Goal: Register for event/course

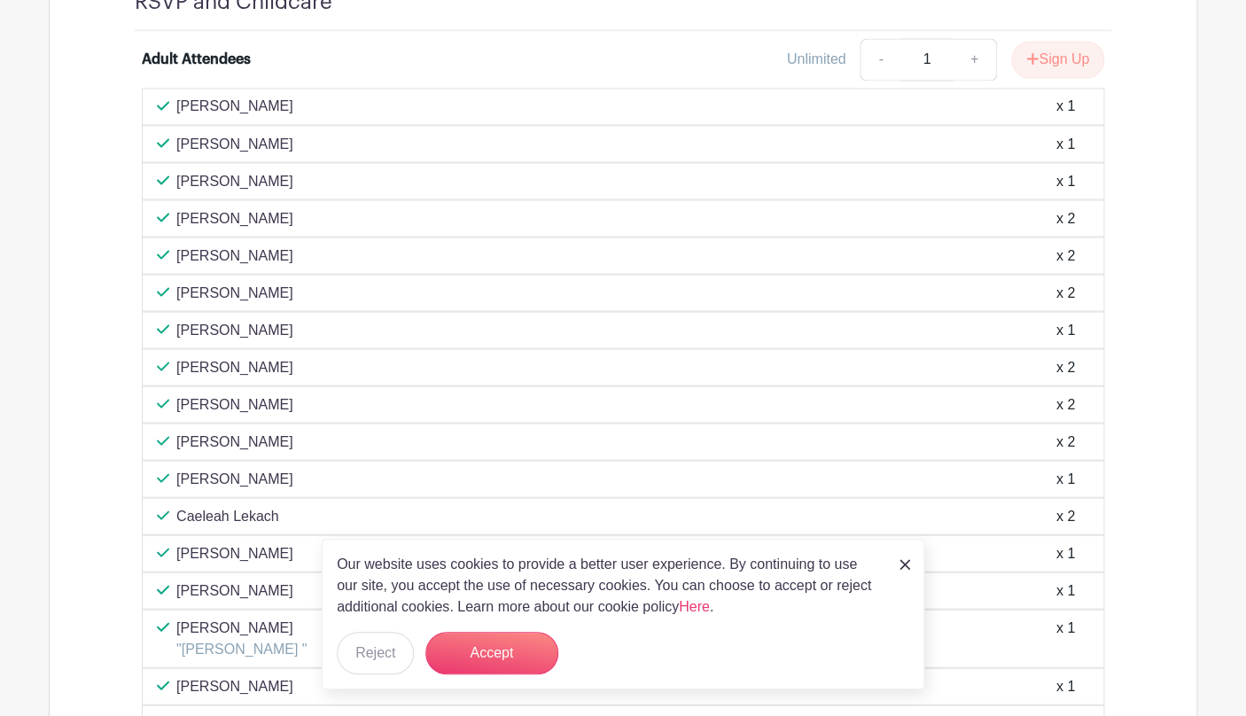
scroll to position [1112, 0]
click at [1073, 483] on div "x 1" at bounding box center [1066, 475] width 19 height 21
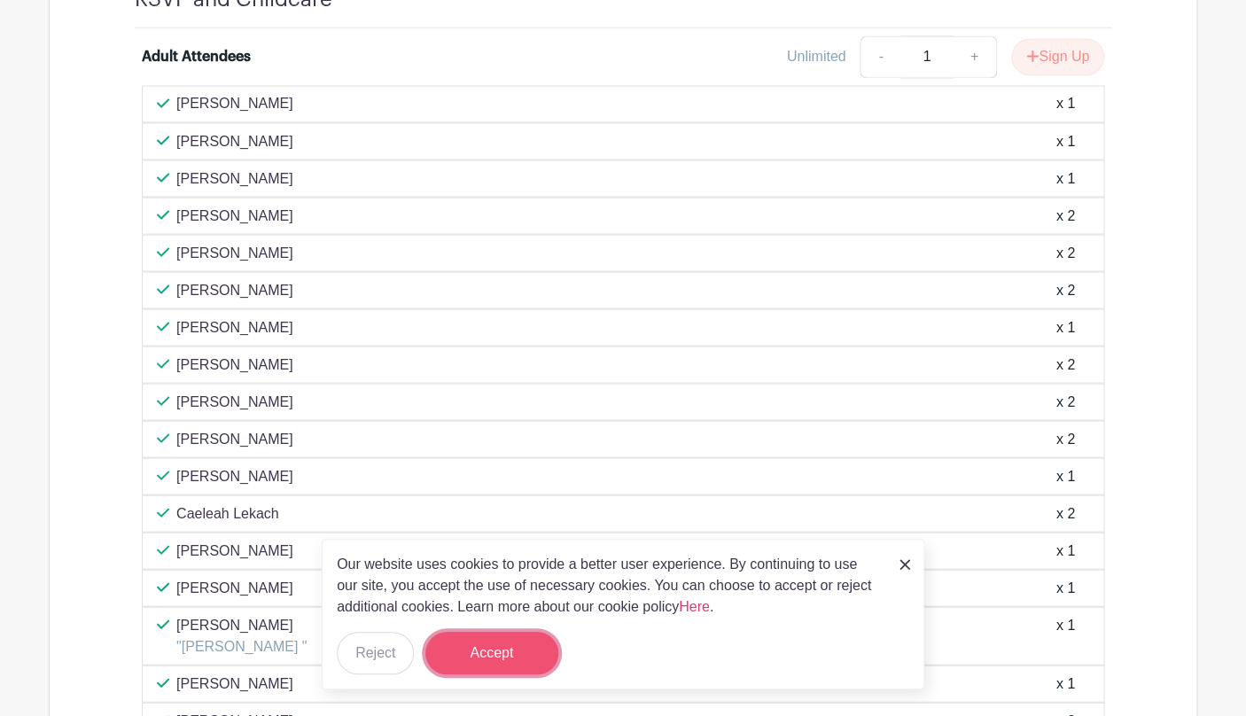
click at [496, 643] on button "Accept" at bounding box center [492, 653] width 133 height 43
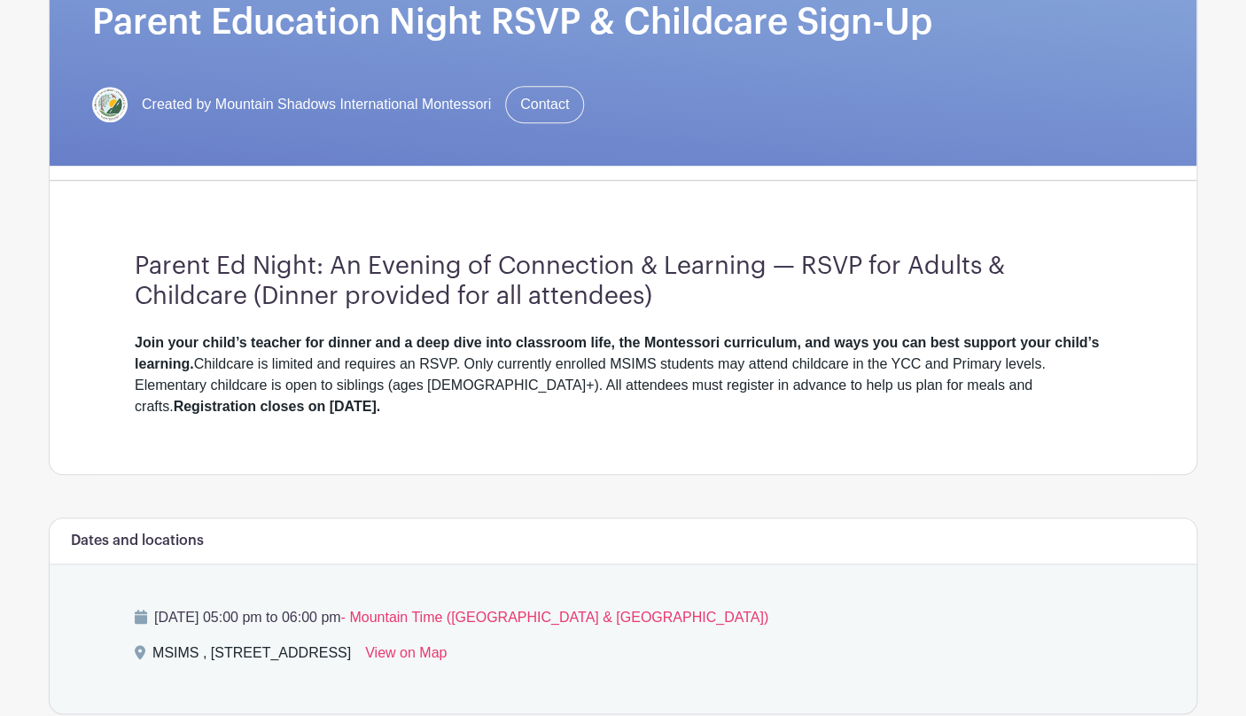
scroll to position [0, 0]
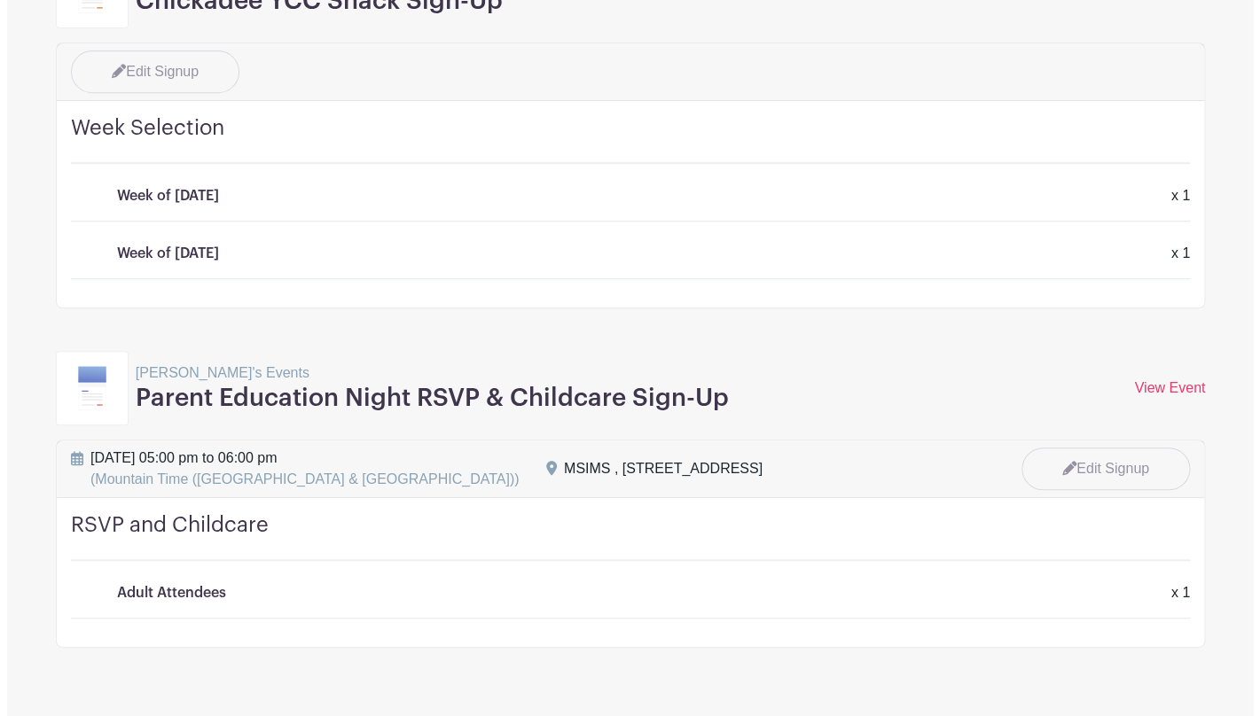
scroll to position [301, 0]
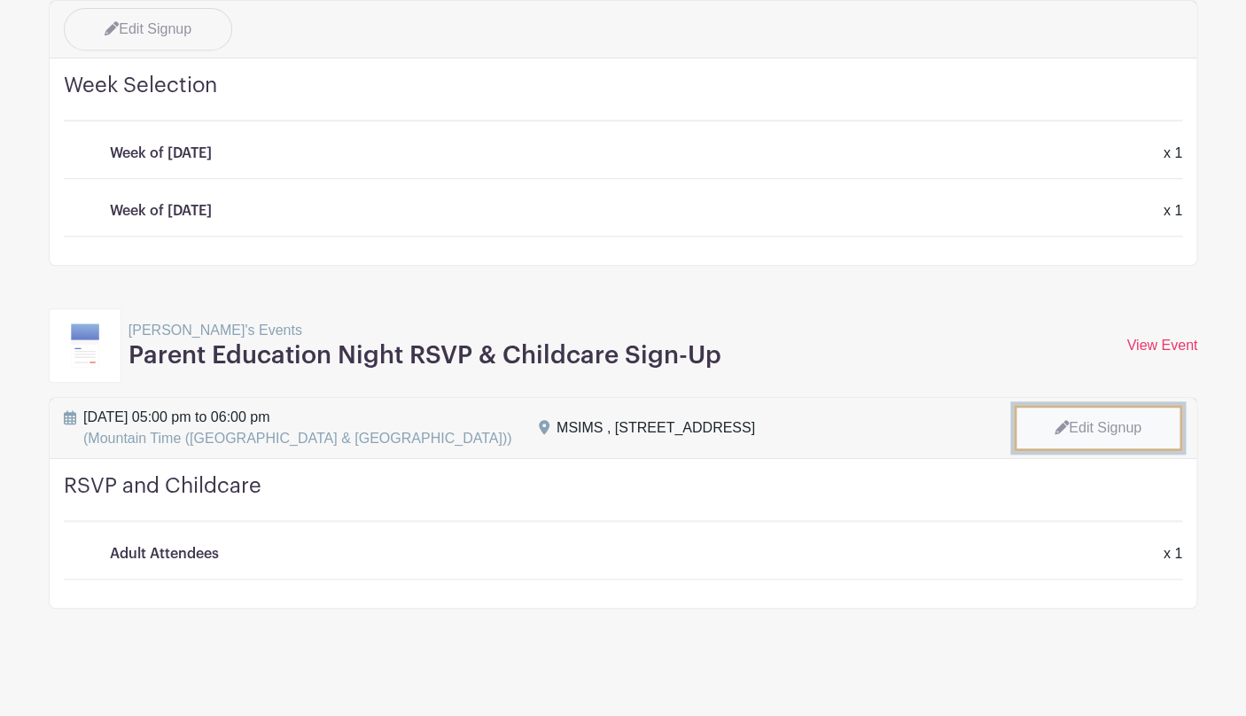
click at [1093, 434] on link "Edit Signup" at bounding box center [1098, 428] width 168 height 46
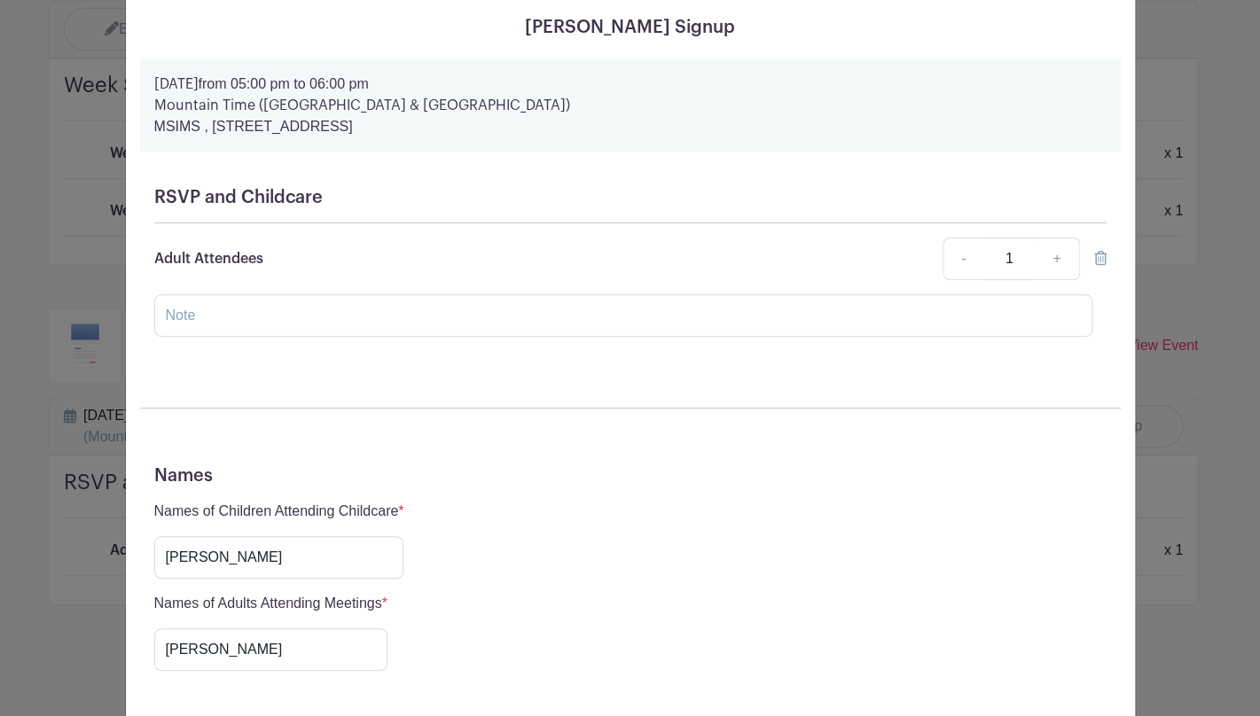
scroll to position [0, 0]
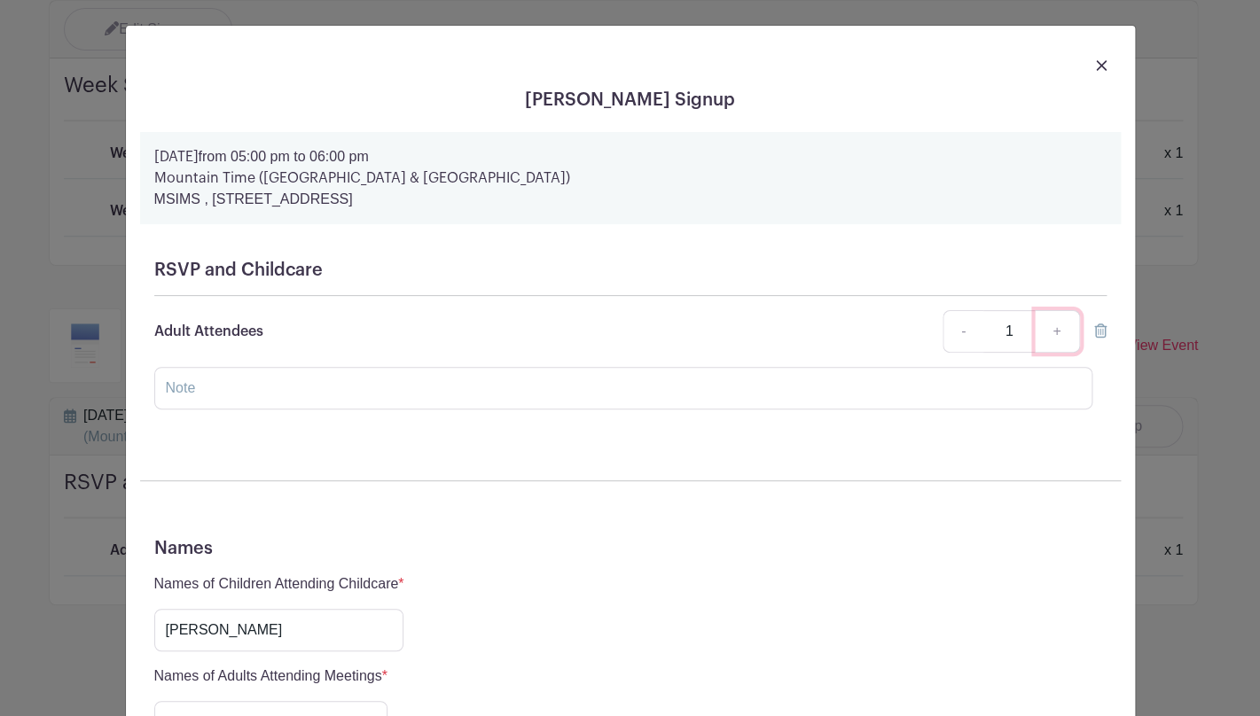
click at [1055, 342] on link "+" at bounding box center [1057, 331] width 44 height 43
type input "2"
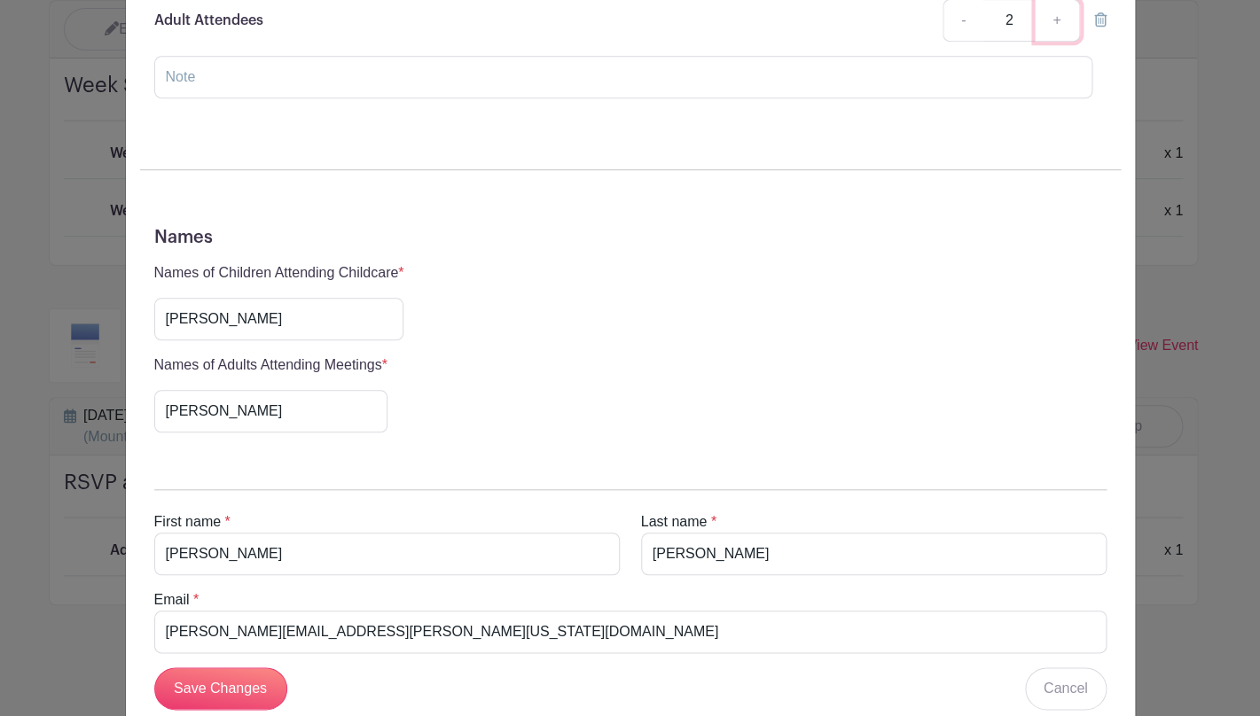
scroll to position [361, 0]
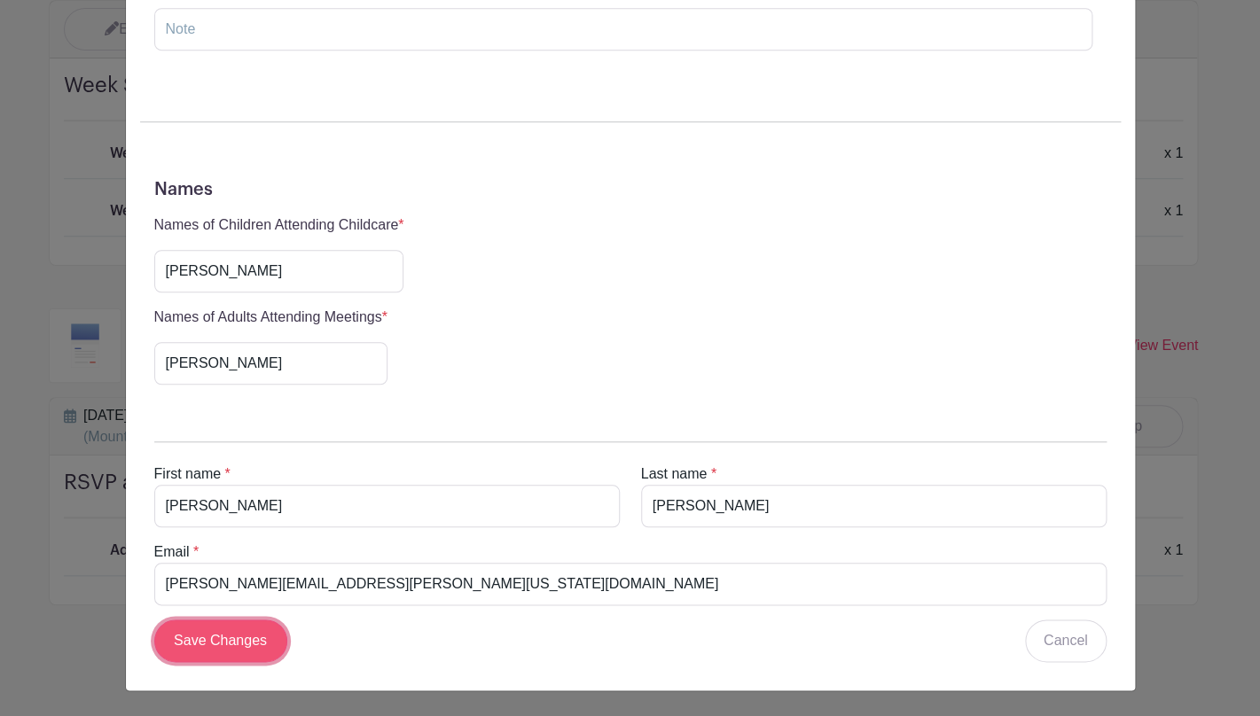
click at [223, 644] on input "Save Changes" at bounding box center [220, 641] width 133 height 43
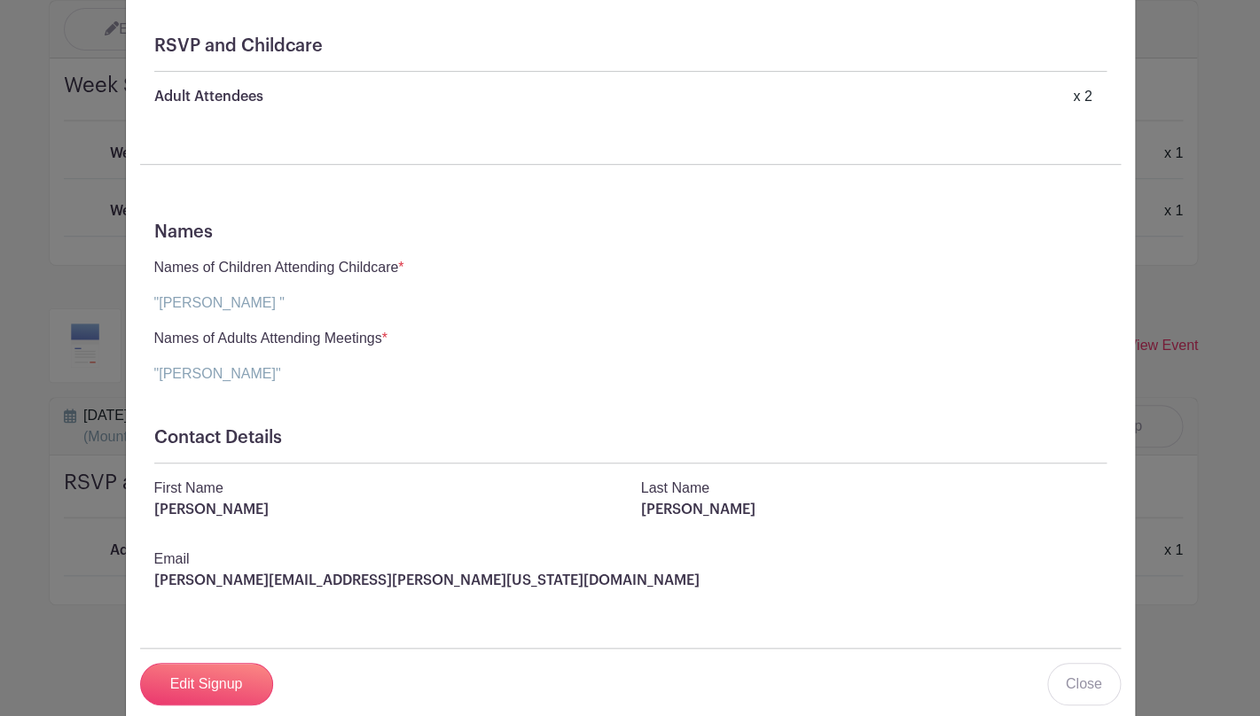
scroll to position [247, 0]
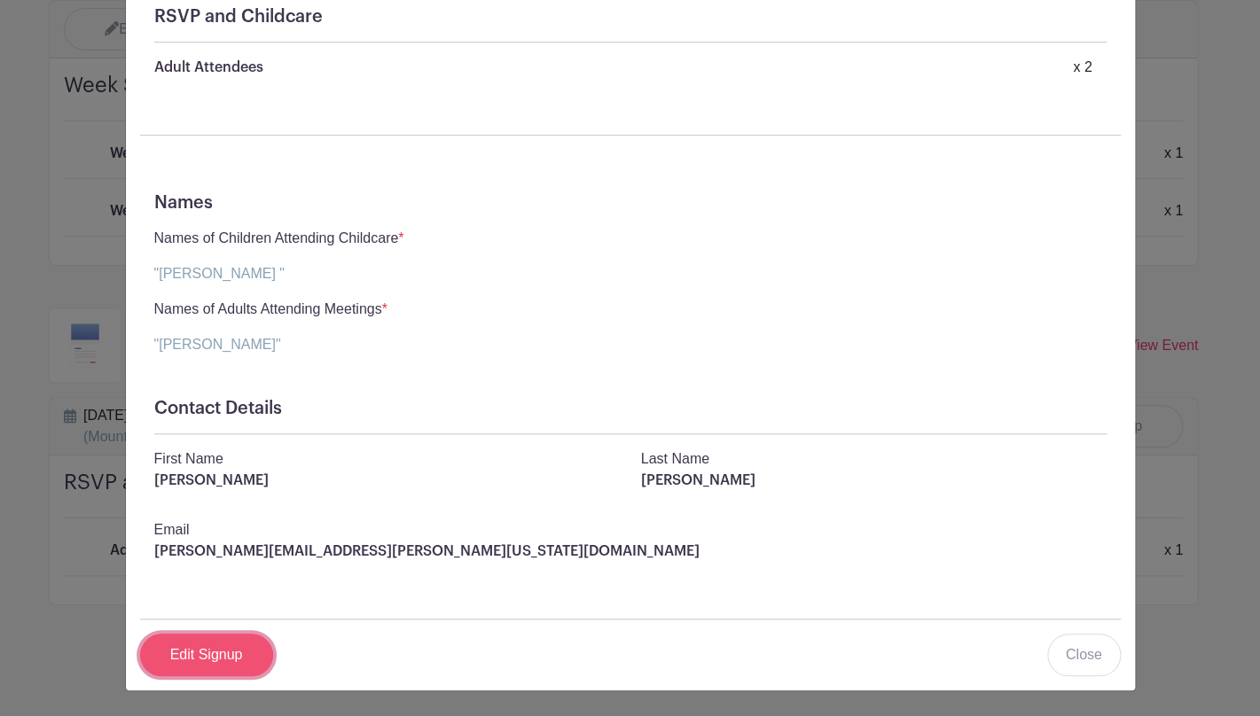
click at [208, 660] on link "Edit Signup" at bounding box center [206, 655] width 133 height 43
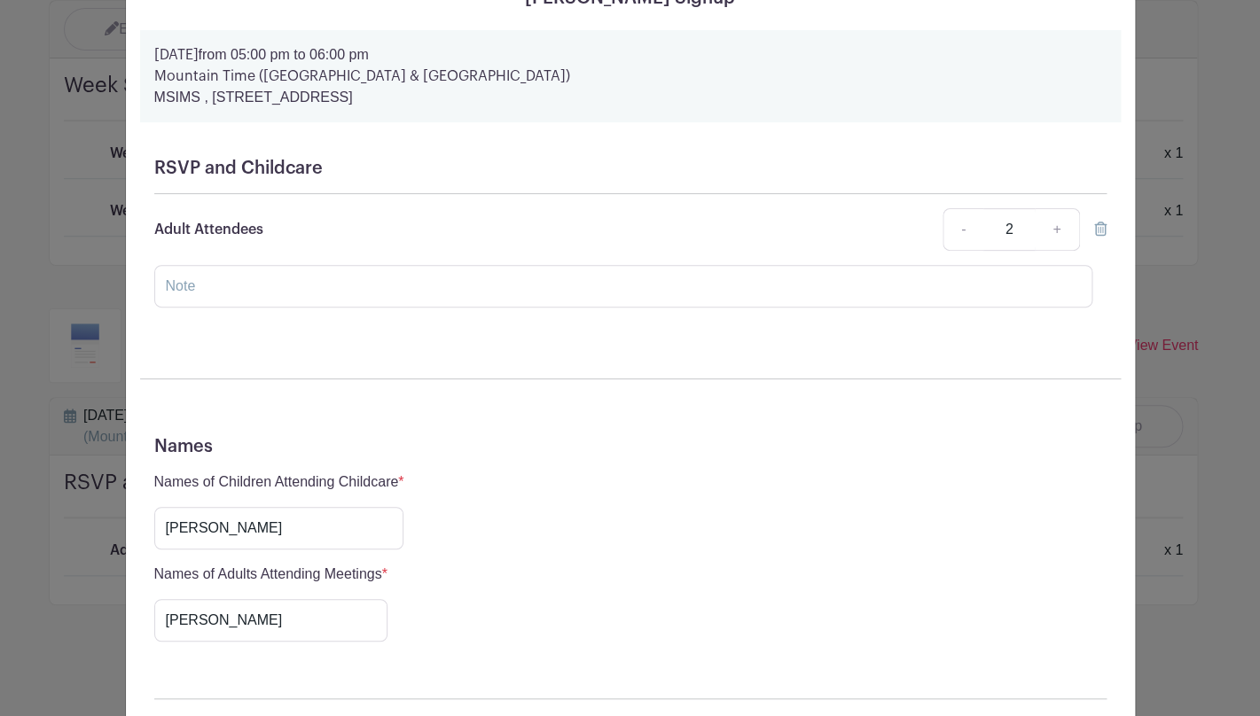
scroll to position [0, 0]
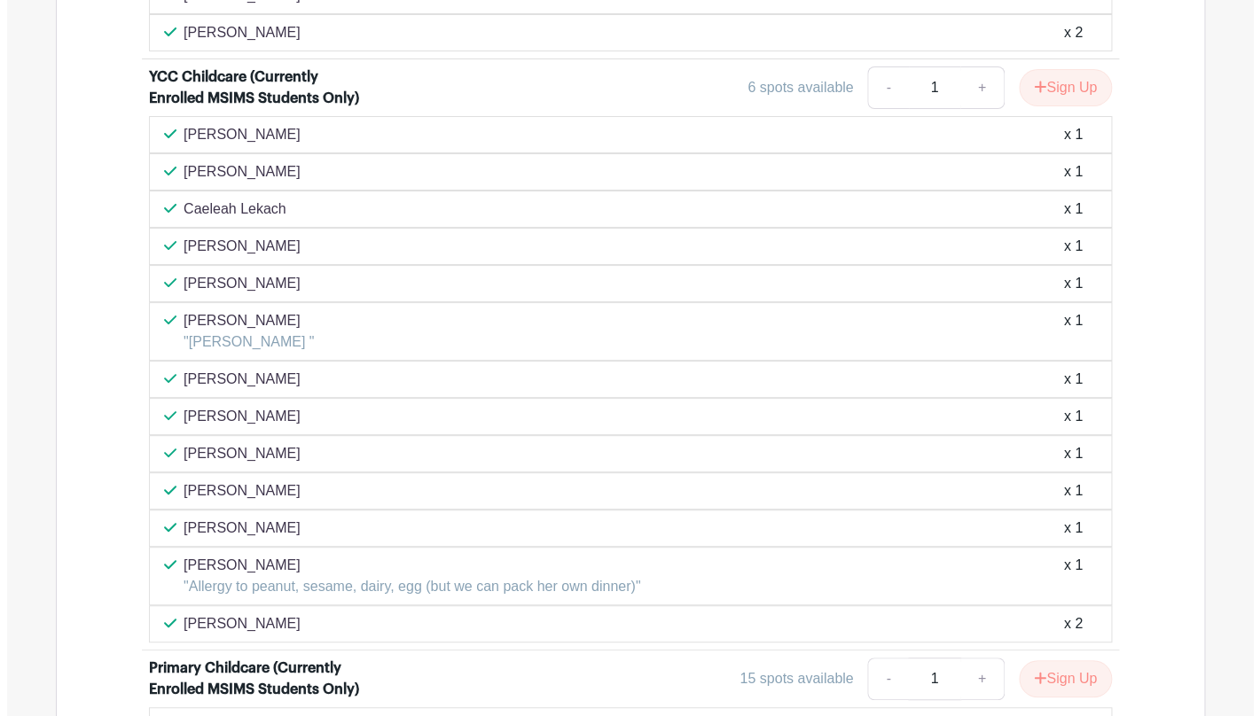
scroll to position [2476, 0]
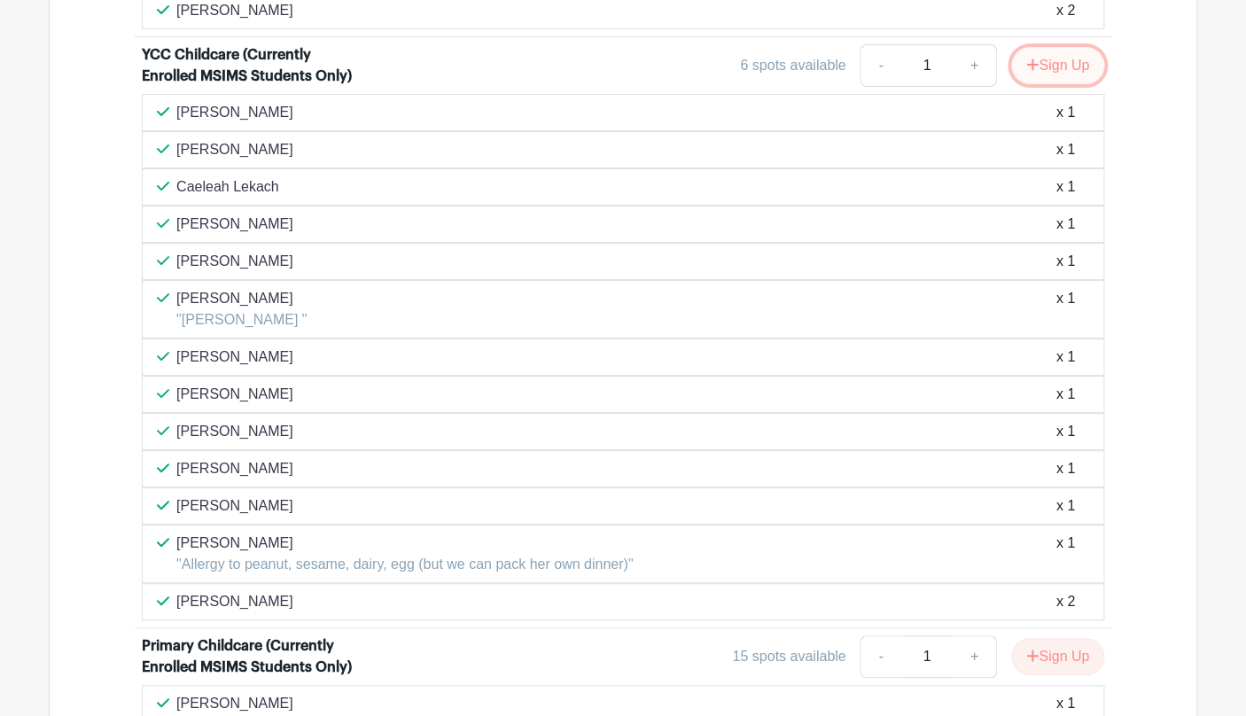
click at [1059, 84] on button "Sign Up" at bounding box center [1058, 65] width 93 height 37
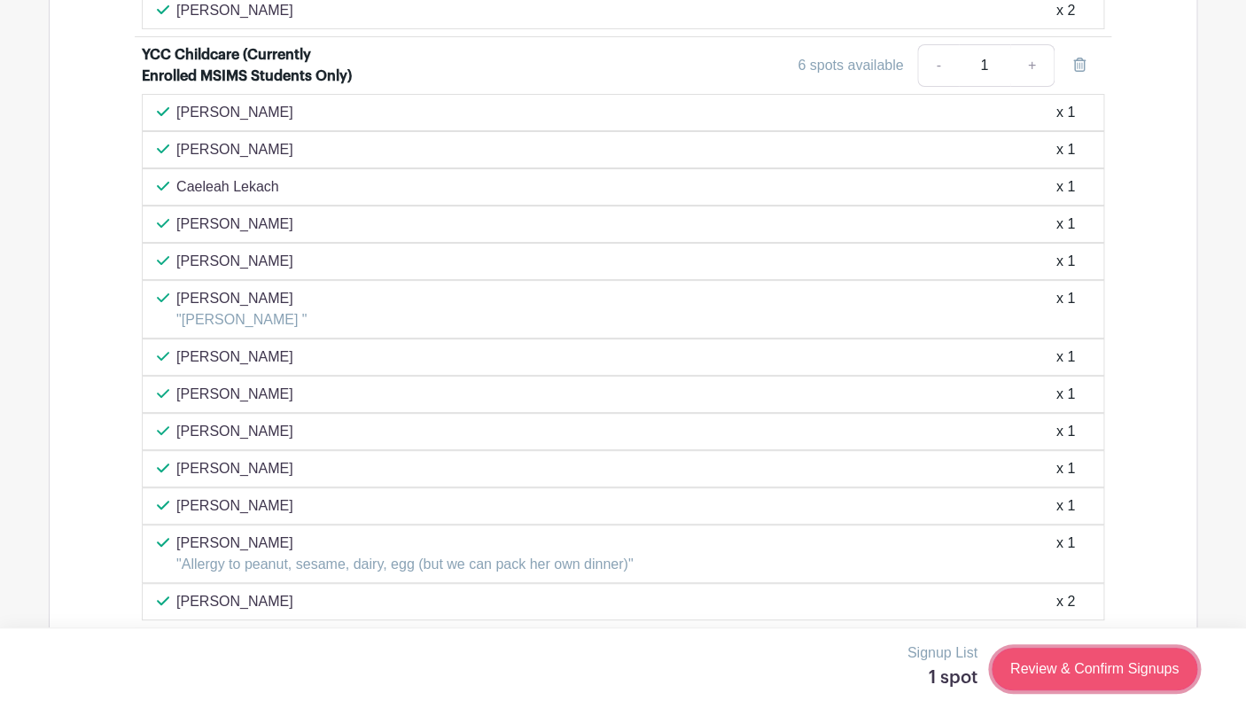
click at [1132, 668] on link "Review & Confirm Signups" at bounding box center [1095, 669] width 206 height 43
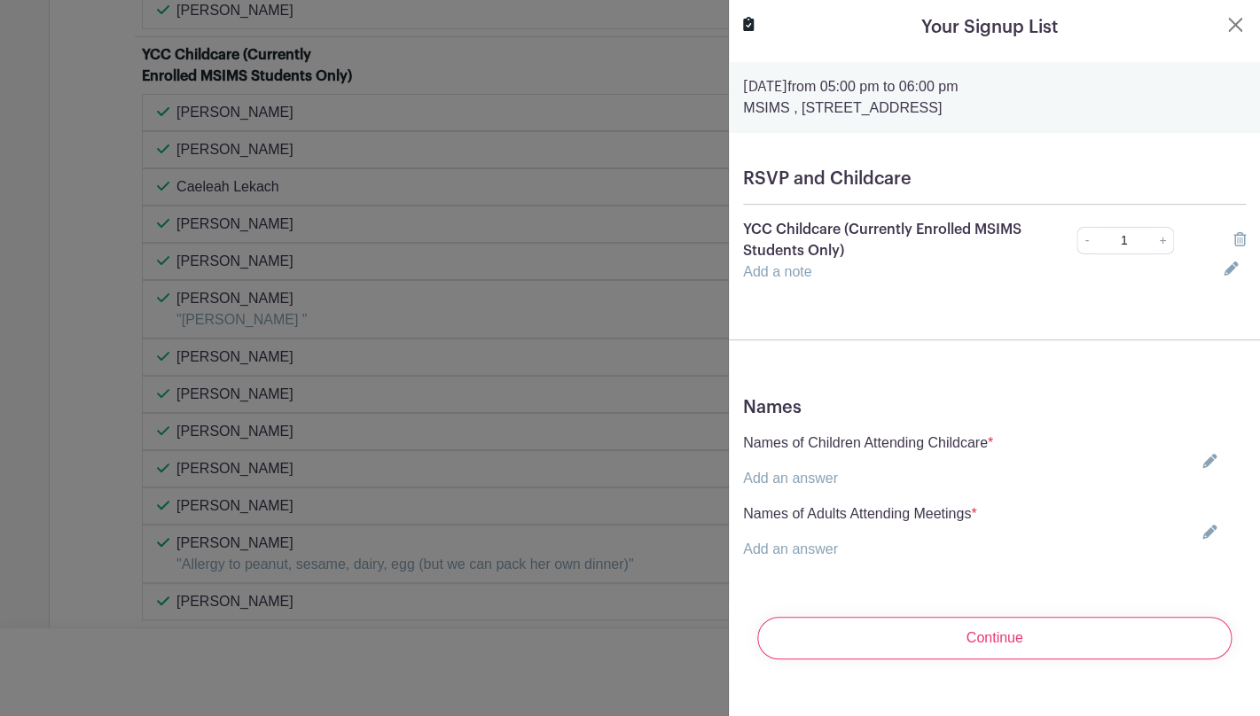
click at [836, 486] on link "Add an answer" at bounding box center [790, 478] width 95 height 15
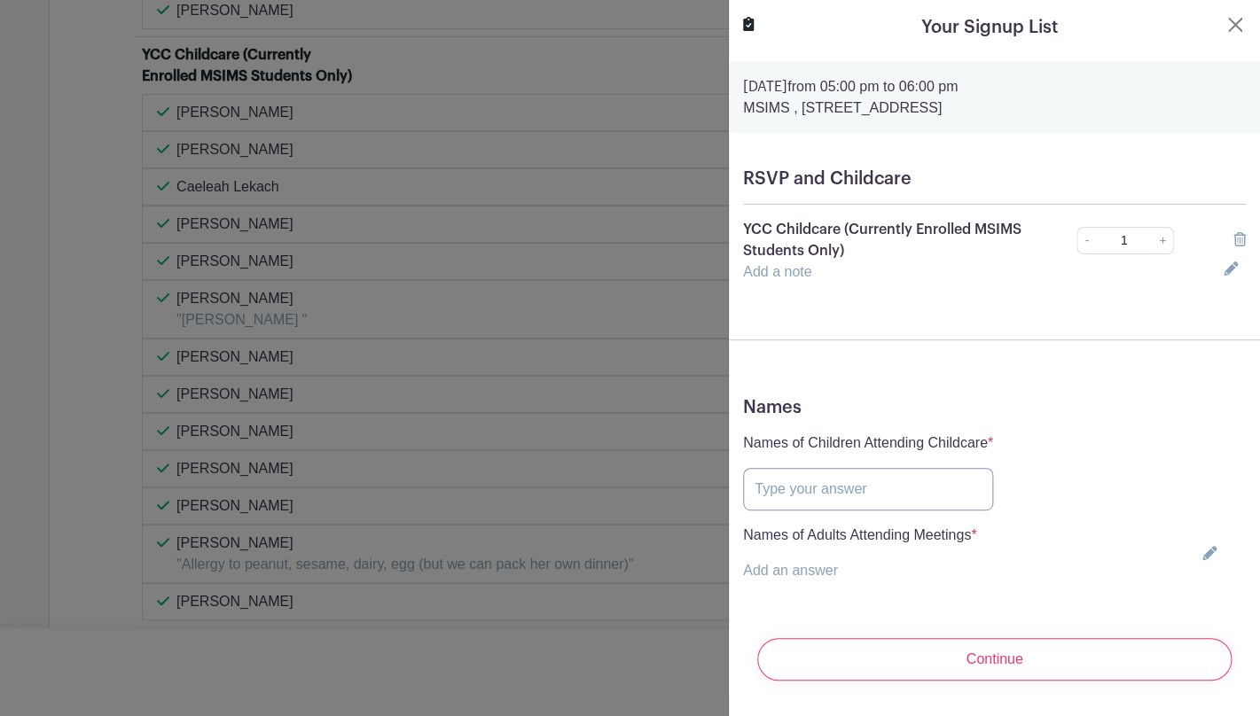
click at [836, 487] on input "text" at bounding box center [868, 489] width 250 height 43
type input "Liam Hutchinson Foster"
click at [802, 571] on link "Add an answer" at bounding box center [790, 570] width 95 height 15
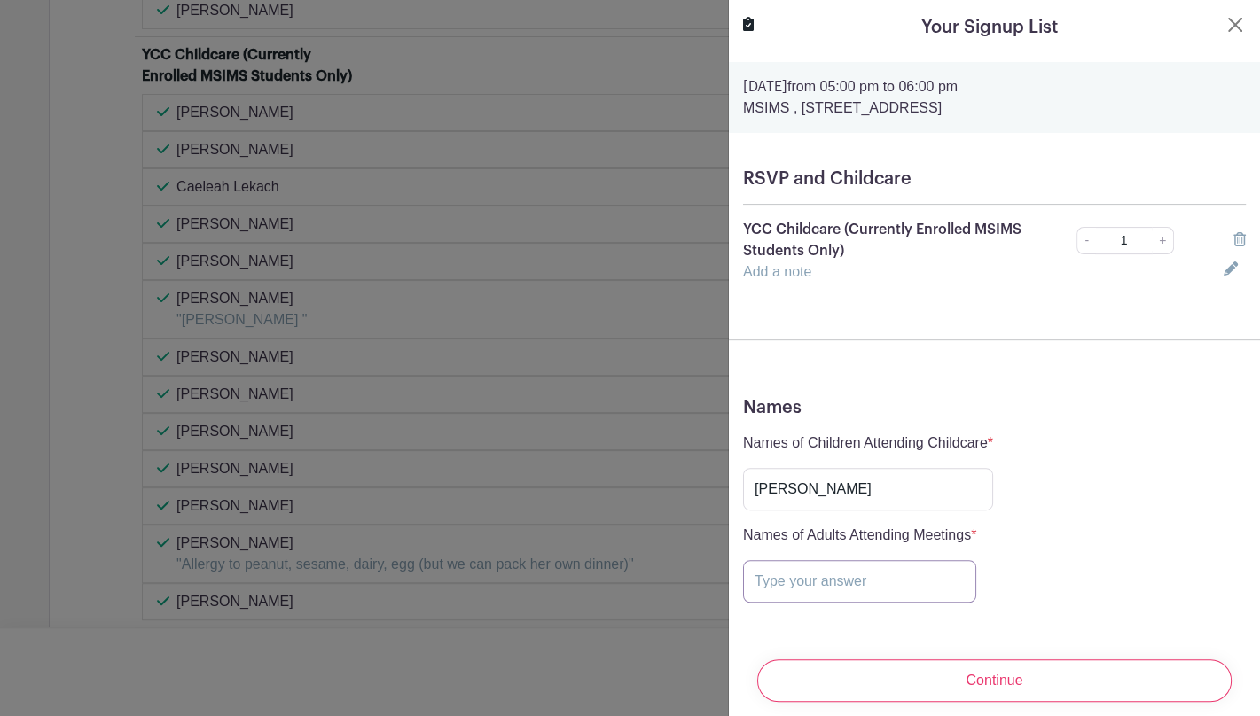
click at [801, 591] on input "text" at bounding box center [859, 581] width 233 height 43
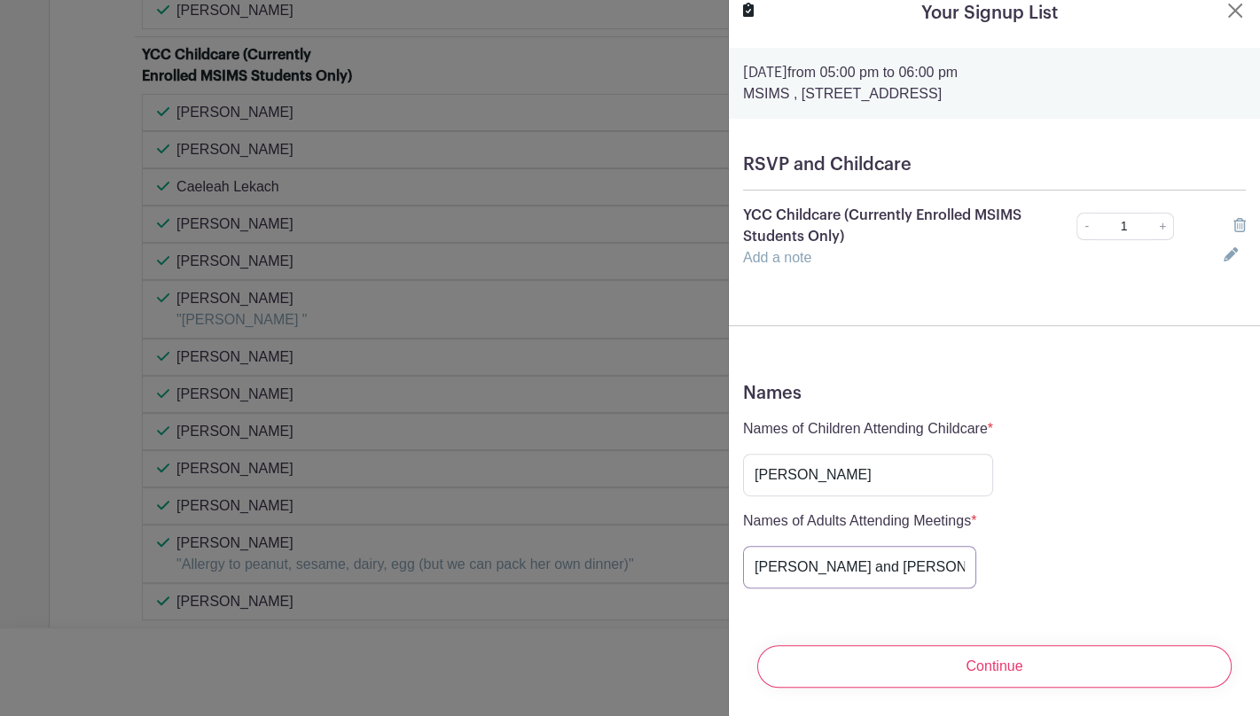
scroll to position [28, 0]
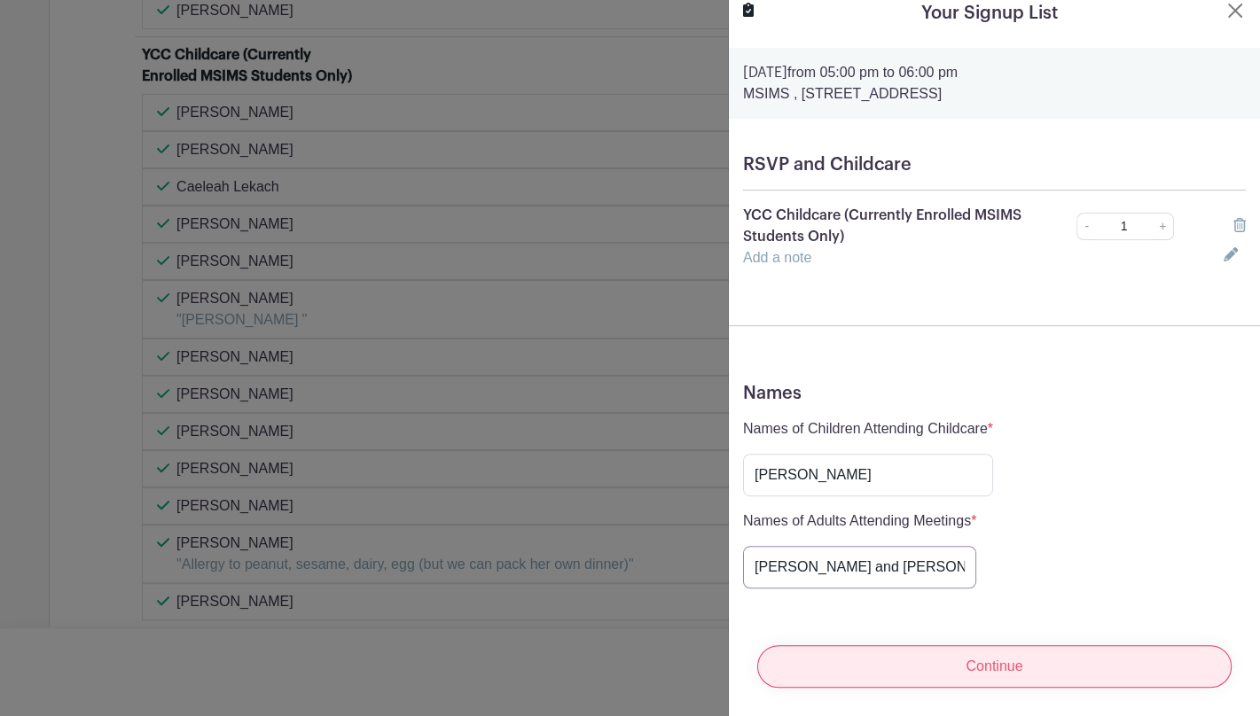
type input "Erin Hutchinson and Brian Foster"
click at [926, 671] on input "Continue" at bounding box center [994, 666] width 474 height 43
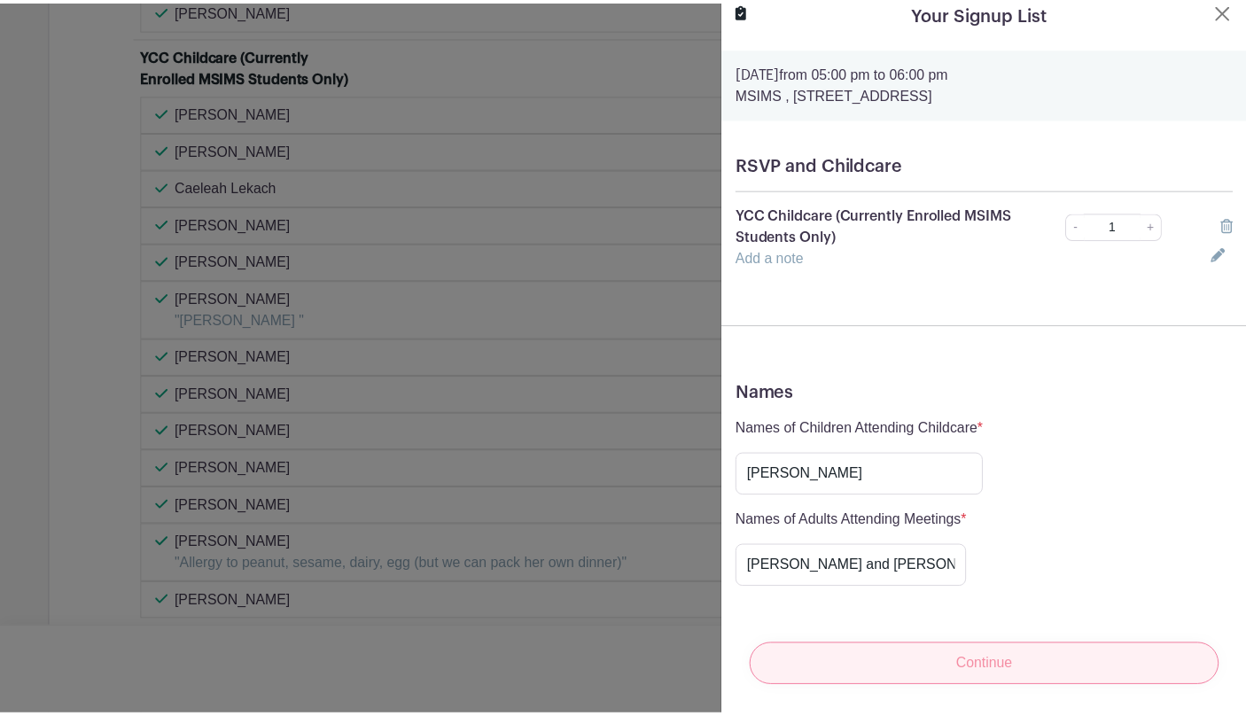
scroll to position [0, 0]
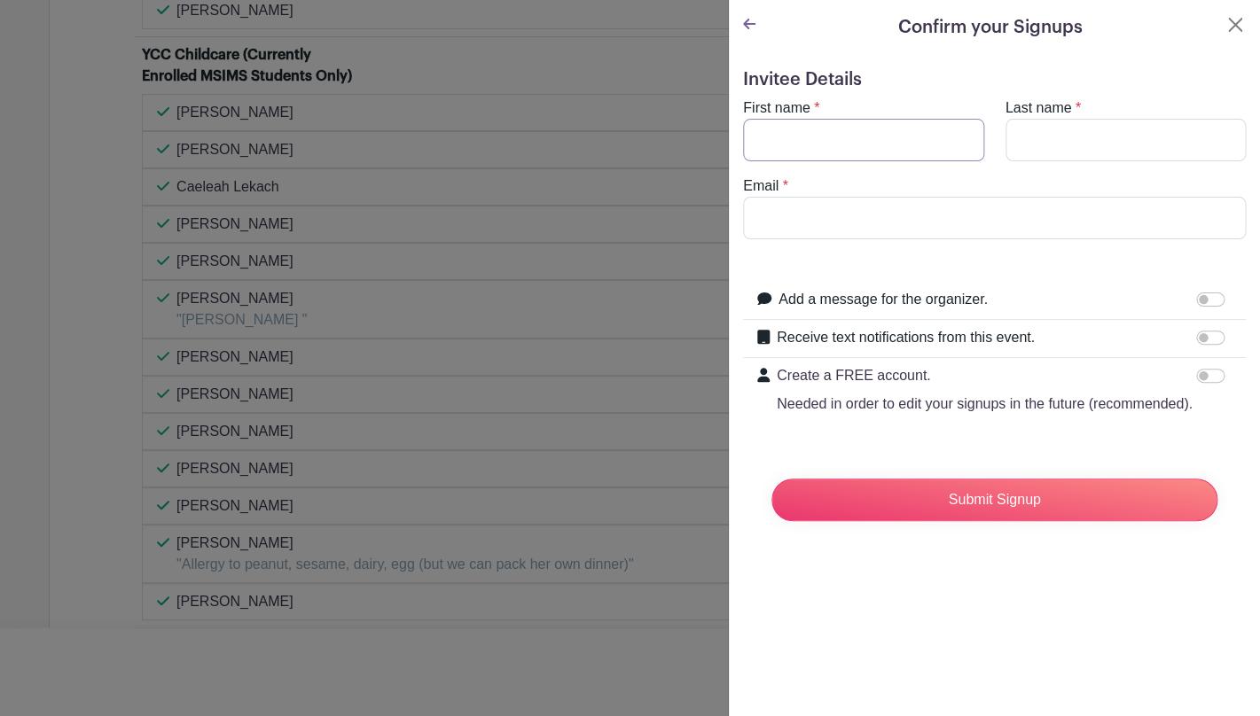
click at [880, 145] on input "First name" at bounding box center [863, 140] width 241 height 43
type input "Erin"
type input "Hutchinson"
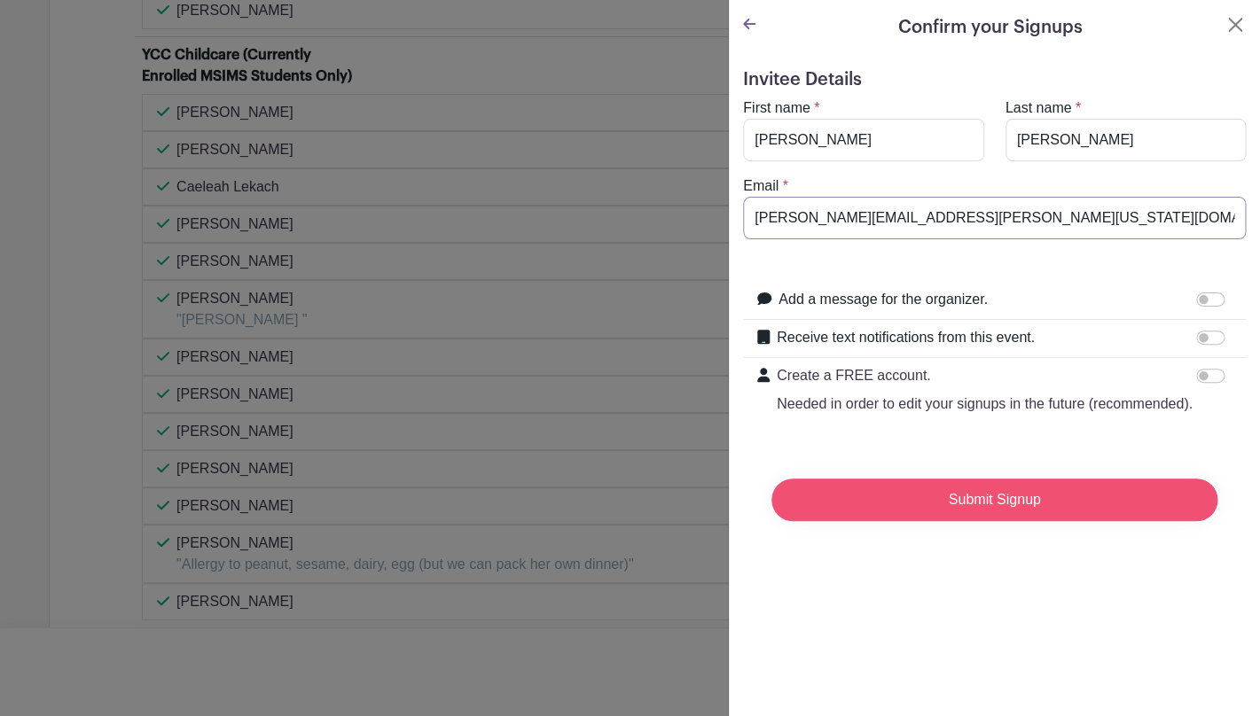
type input "erin.hutchinson@colorado.edu"
click at [1010, 521] on input "Submit Signup" at bounding box center [994, 500] width 446 height 43
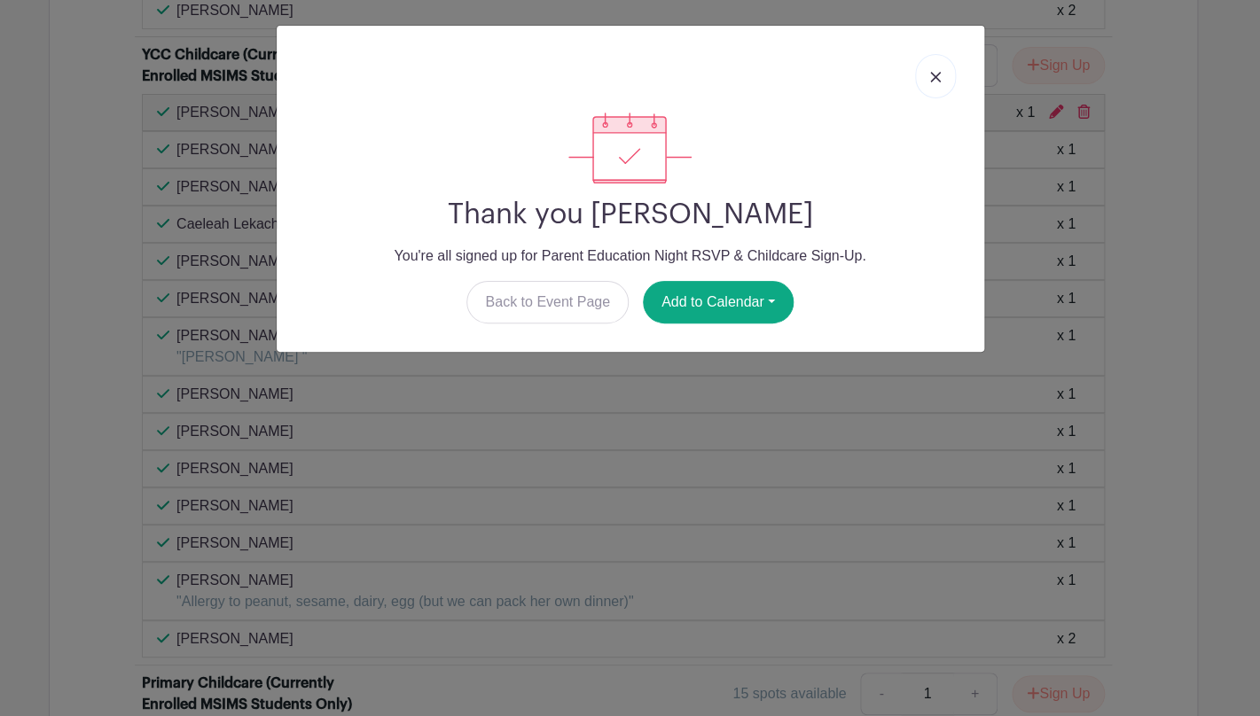
click at [938, 80] on img at bounding box center [935, 77] width 11 height 11
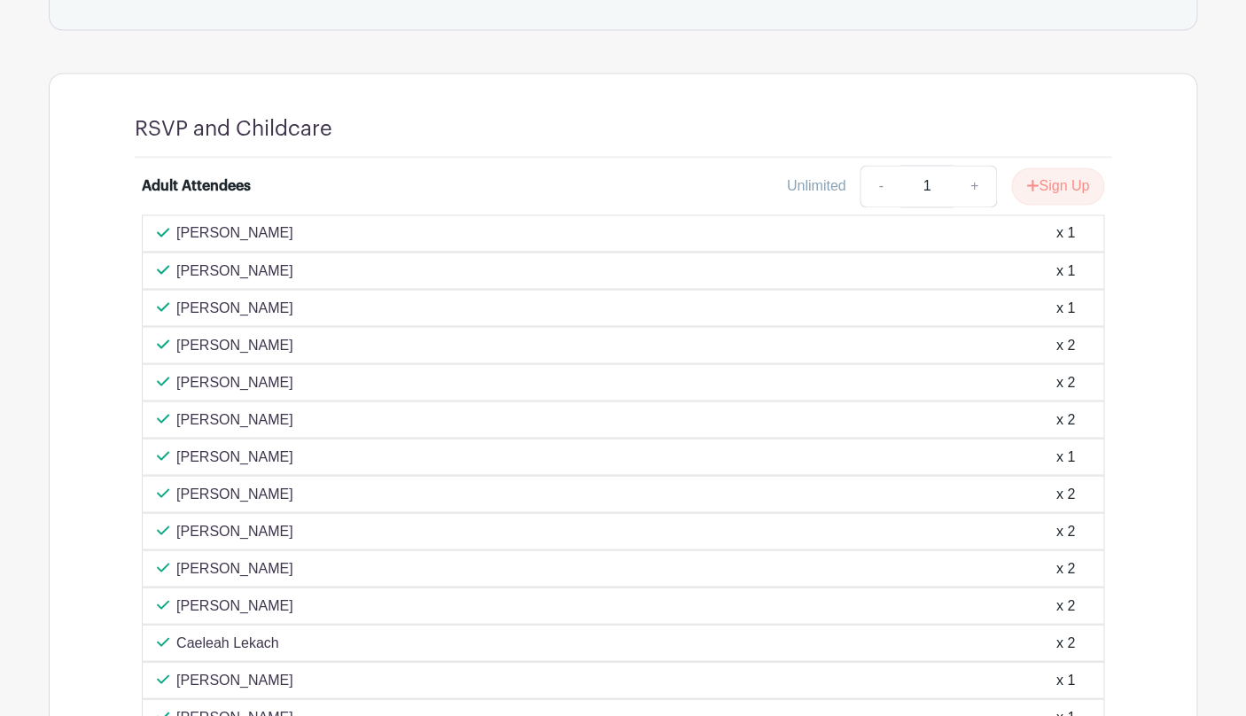
scroll to position [669, 0]
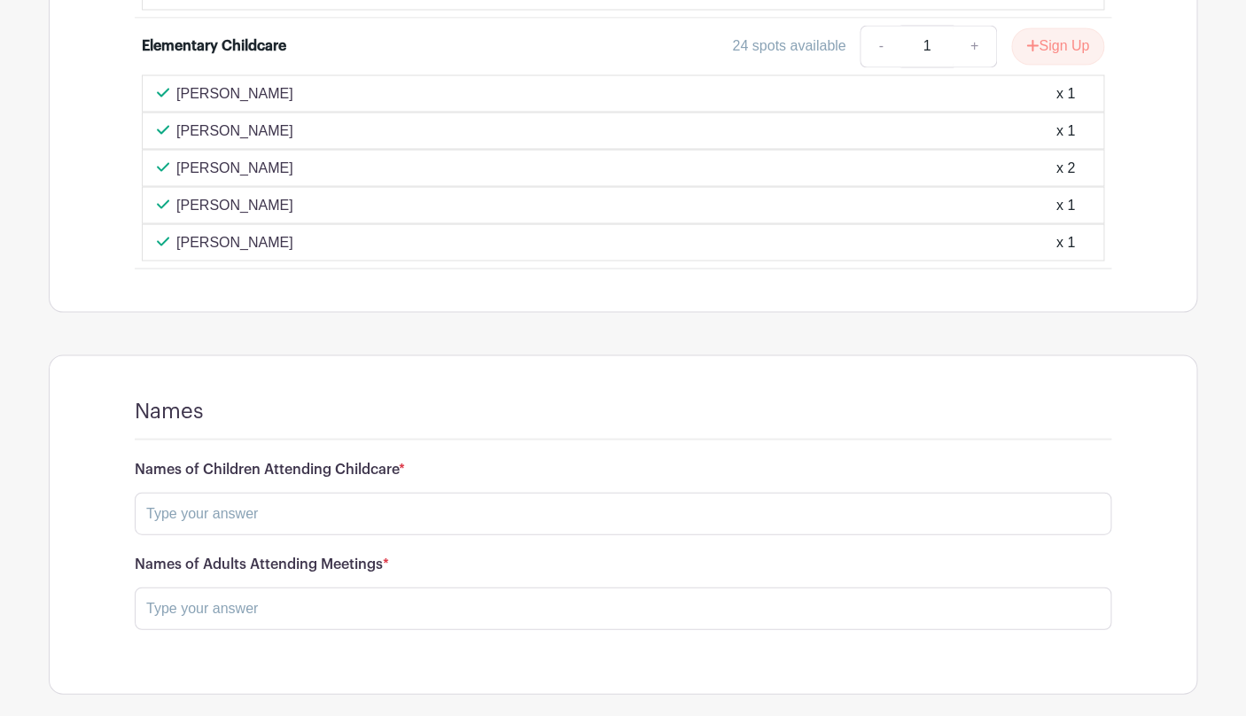
scroll to position [3806, 0]
